Goal: Transaction & Acquisition: Purchase product/service

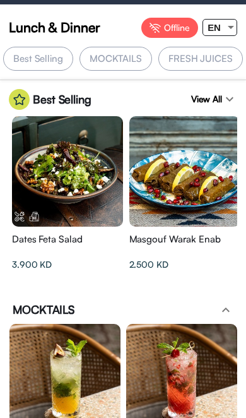
click at [222, 30] on div "EN" at bounding box center [214, 28] width 22 height 16
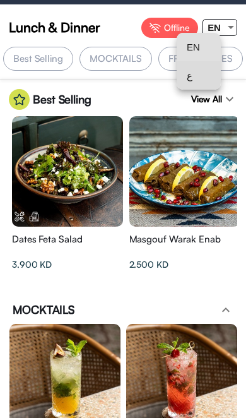
click at [195, 73] on span "ع" at bounding box center [199, 75] width 24 height 28
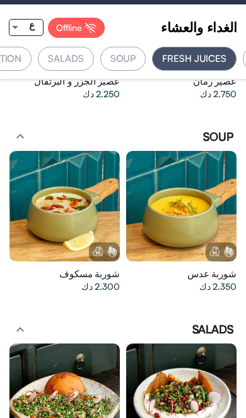
scroll to position [0, -141]
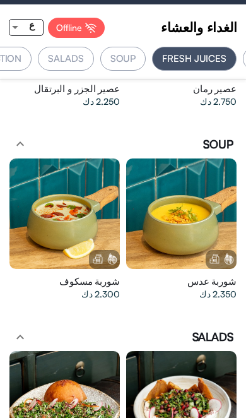
click at [61, 288] on div "2.300 دك" at bounding box center [64, 294] width 111 height 13
click at [198, 229] on div at bounding box center [181, 213] width 111 height 111
click at [207, 221] on div at bounding box center [181, 213] width 111 height 111
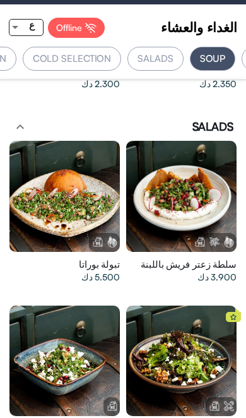
scroll to position [0, -231]
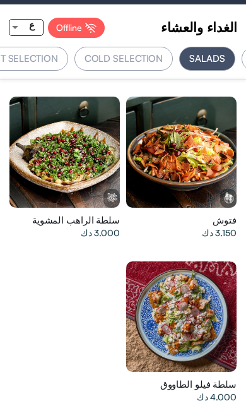
click at [168, 295] on div at bounding box center [181, 316] width 111 height 111
click at [54, 167] on div at bounding box center [64, 151] width 111 height 111
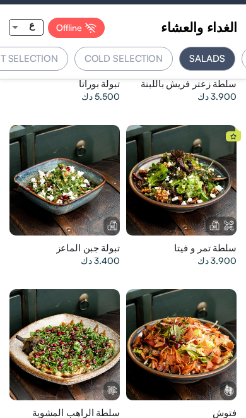
click at [177, 213] on div at bounding box center [181, 180] width 111 height 111
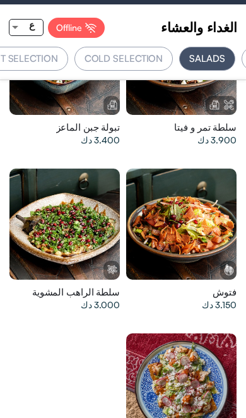
click at [82, 256] on div at bounding box center [64, 223] width 111 height 111
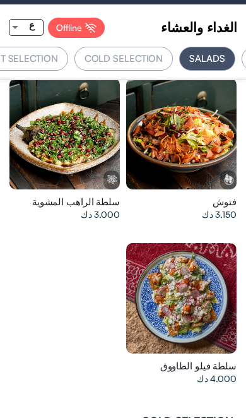
click at [192, 295] on div at bounding box center [181, 298] width 111 height 111
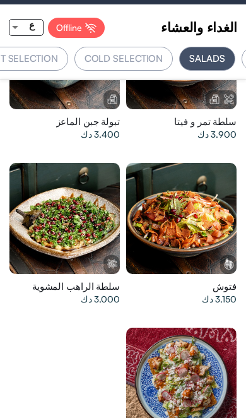
click at [196, 215] on div at bounding box center [181, 218] width 111 height 111
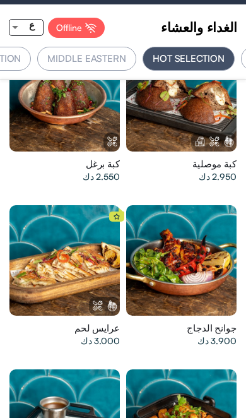
click at [50, 242] on div at bounding box center [64, 260] width 111 height 111
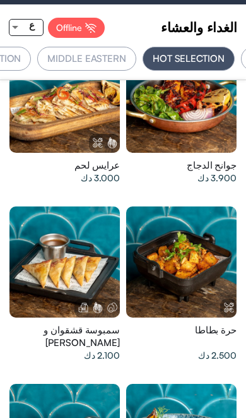
click at [219, 233] on div at bounding box center [181, 261] width 111 height 111
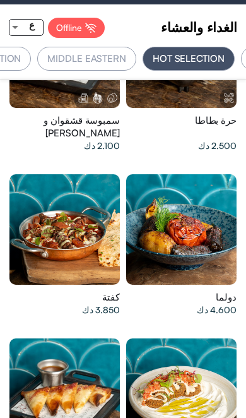
click at [222, 214] on div at bounding box center [181, 229] width 111 height 111
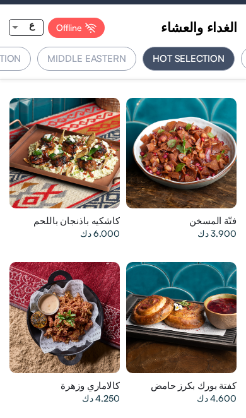
click at [172, 139] on div at bounding box center [181, 153] width 111 height 111
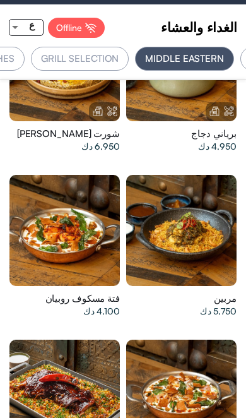
click at [208, 223] on div at bounding box center [181, 230] width 111 height 111
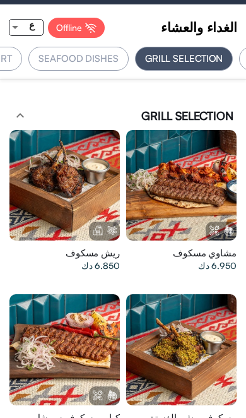
click at [193, 179] on div at bounding box center [181, 185] width 111 height 111
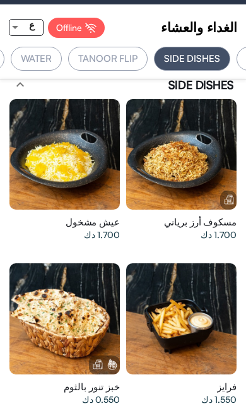
click at [203, 265] on div at bounding box center [181, 318] width 111 height 111
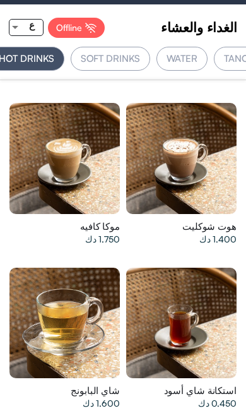
click at [202, 299] on div at bounding box center [181, 322] width 111 height 111
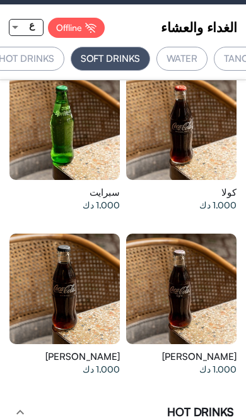
click at [112, 266] on div at bounding box center [64, 288] width 111 height 111
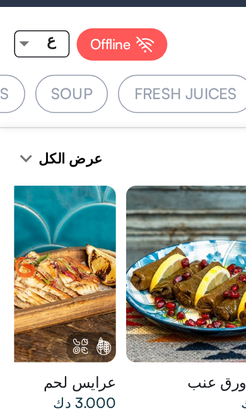
scroll to position [0, 0]
click at [21, 100] on mat-icon "expand_more" at bounding box center [16, 98] width 15 height 15
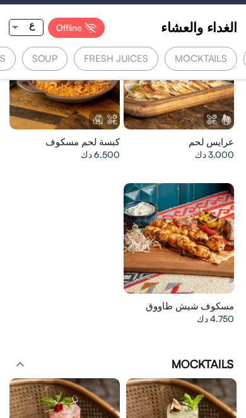
scroll to position [256, 0]
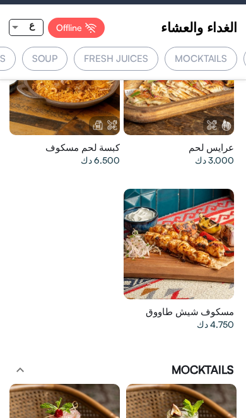
click at [24, 24] on div "ع" at bounding box center [32, 25] width 22 height 16
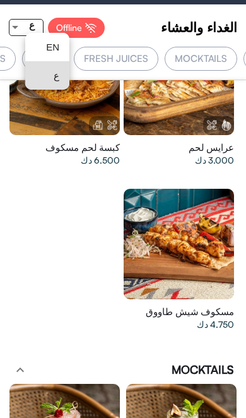
click at [78, 308] on div at bounding box center [123, 209] width 246 height 418
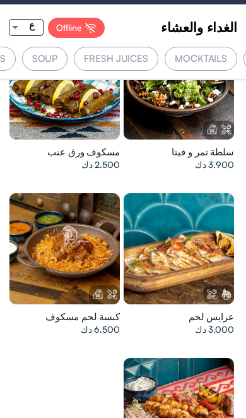
scroll to position [95, 0]
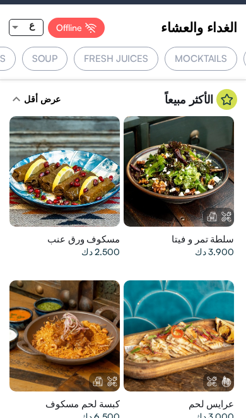
click at [189, 173] on div at bounding box center [179, 171] width 111 height 111
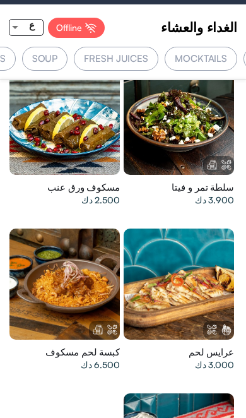
scroll to position [61, 0]
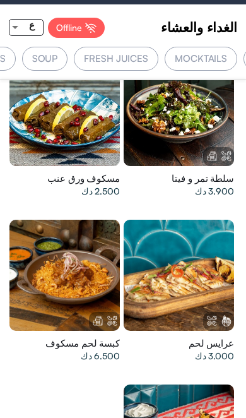
click at [74, 274] on div at bounding box center [64, 274] width 111 height 111
click at [121, 57] on div "FRESH JUICES" at bounding box center [116, 59] width 85 height 24
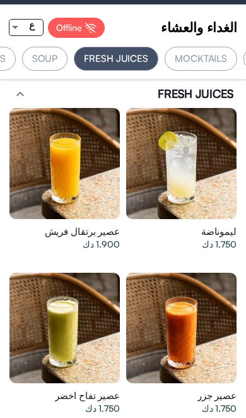
scroll to position [0, -141]
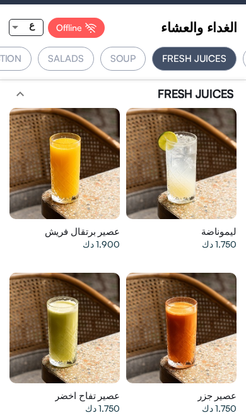
click at [73, 61] on div "SALADS" at bounding box center [66, 59] width 56 height 24
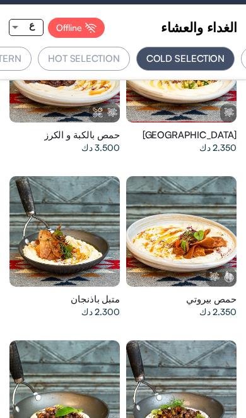
scroll to position [2533, 0]
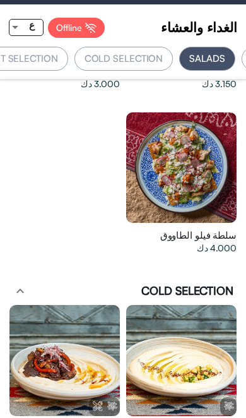
click at [190, 168] on div at bounding box center [181, 167] width 111 height 111
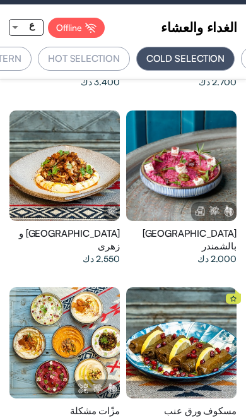
click at [74, 165] on div at bounding box center [64, 165] width 111 height 111
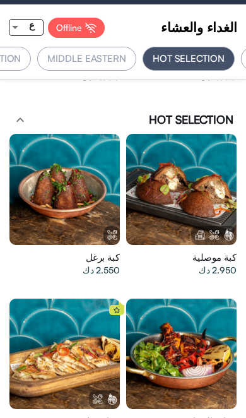
click at [197, 175] on div at bounding box center [181, 189] width 111 height 111
click at [87, 177] on div at bounding box center [64, 189] width 111 height 111
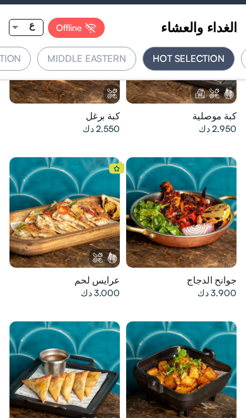
click at [190, 190] on div at bounding box center [181, 212] width 111 height 111
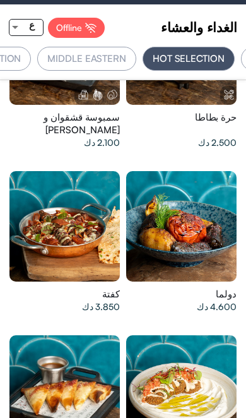
click at [81, 208] on div at bounding box center [64, 226] width 111 height 111
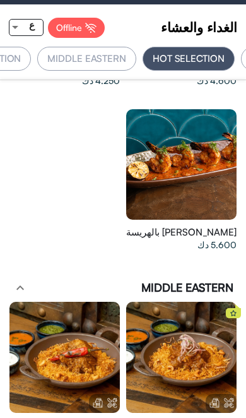
click at [188, 144] on div at bounding box center [181, 164] width 111 height 111
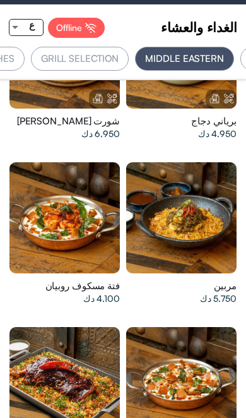
click at [73, 190] on div at bounding box center [64, 217] width 111 height 111
click at [183, 173] on div at bounding box center [181, 217] width 111 height 111
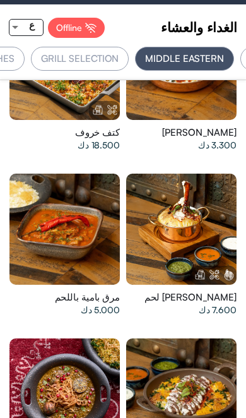
click at [190, 192] on div at bounding box center [181, 228] width 111 height 111
click at [196, 182] on div at bounding box center [181, 228] width 111 height 111
